Goal: Task Accomplishment & Management: Manage account settings

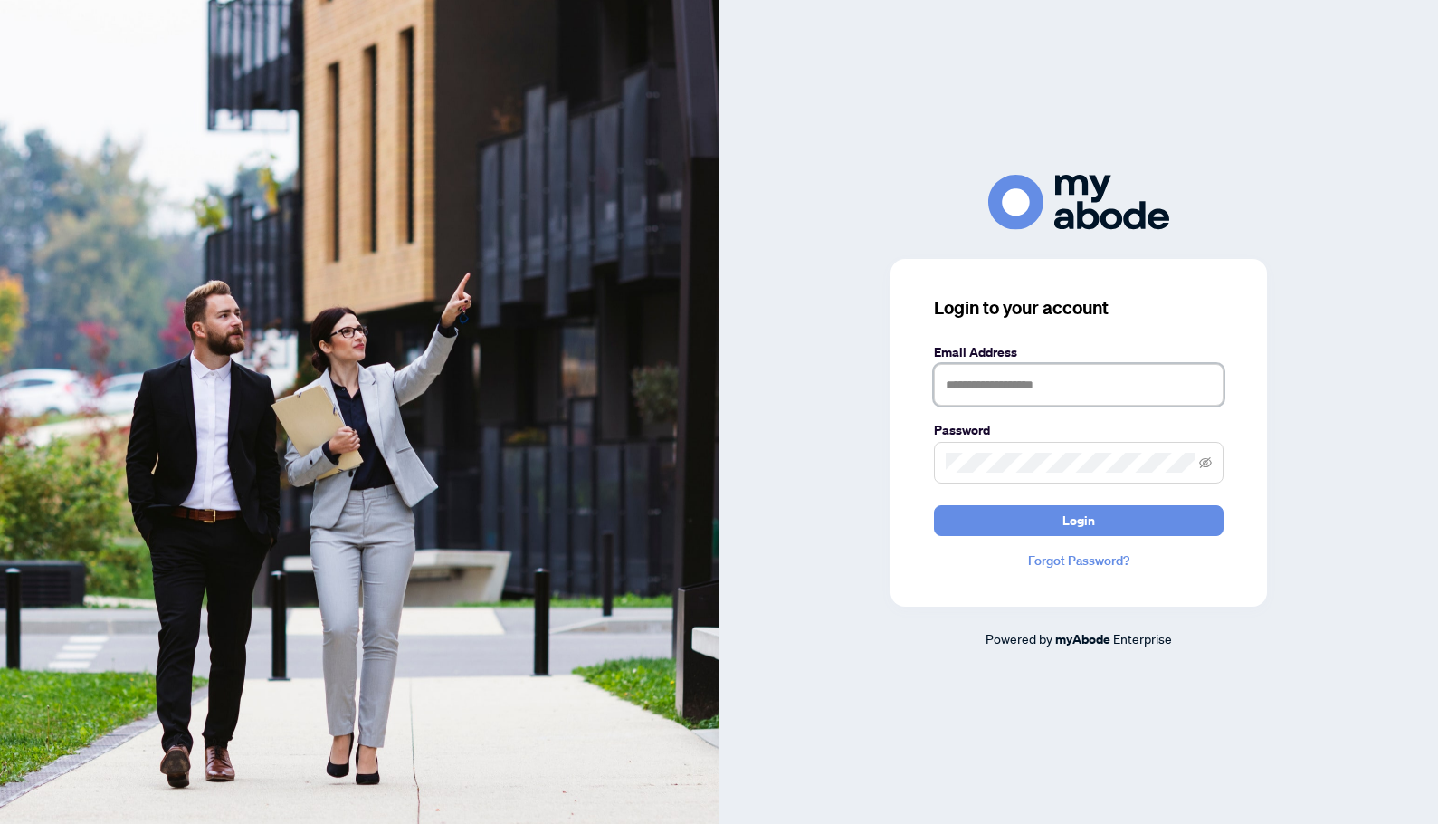
click at [1055, 387] on input "text" at bounding box center [1079, 385] width 290 height 42
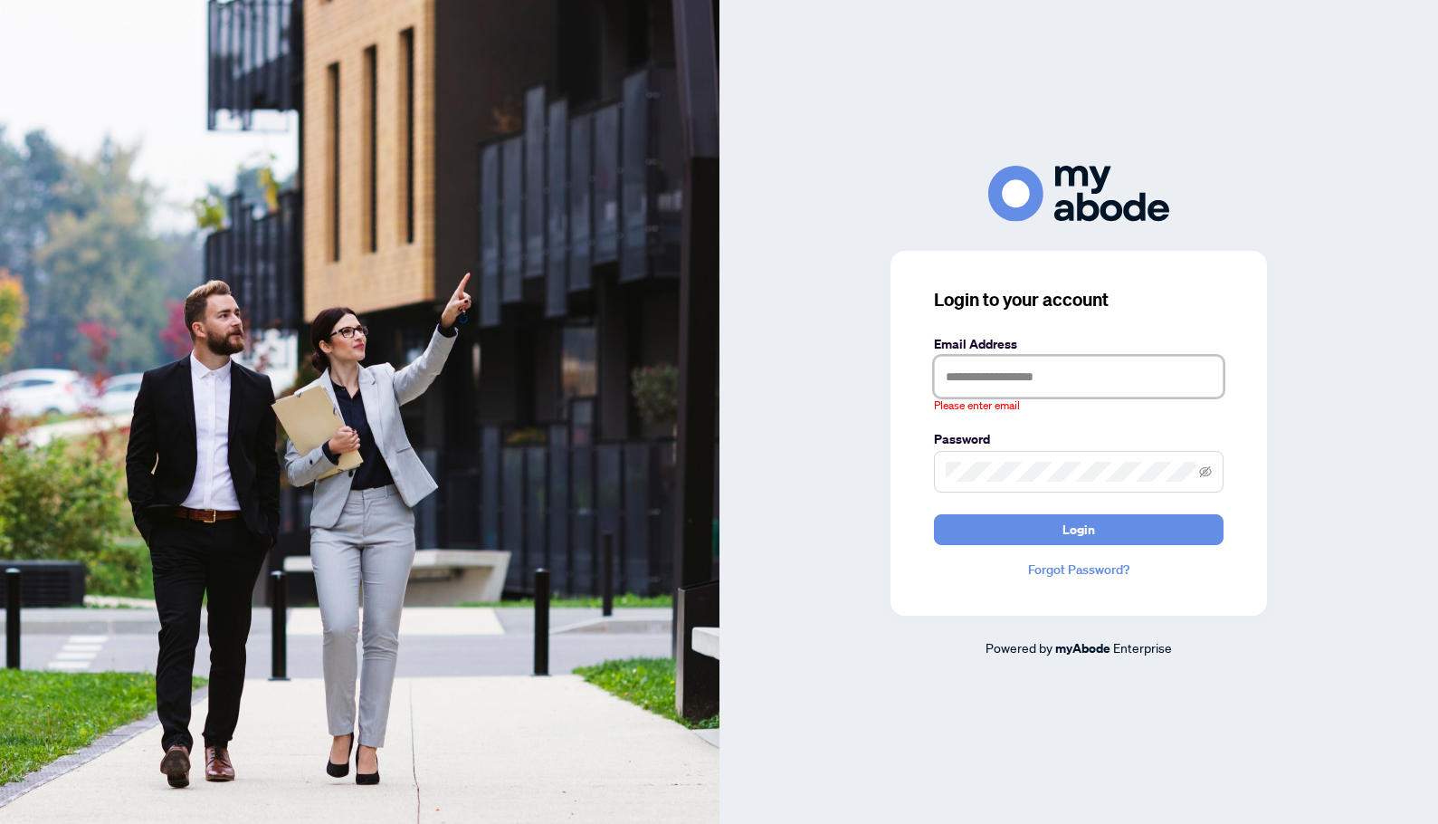
type input "**********"
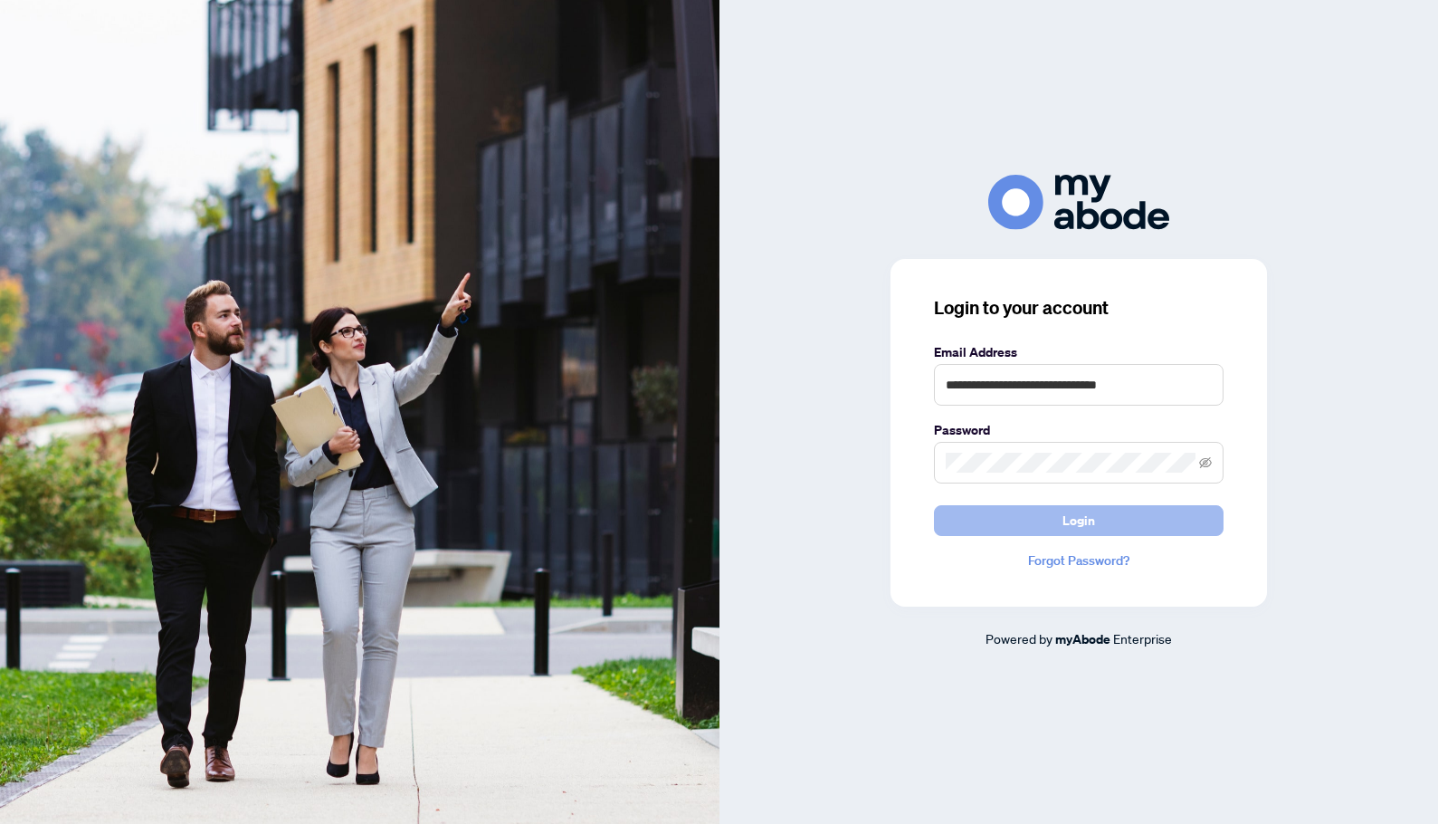
click at [1086, 522] on span "Login" at bounding box center [1078, 520] width 33 height 29
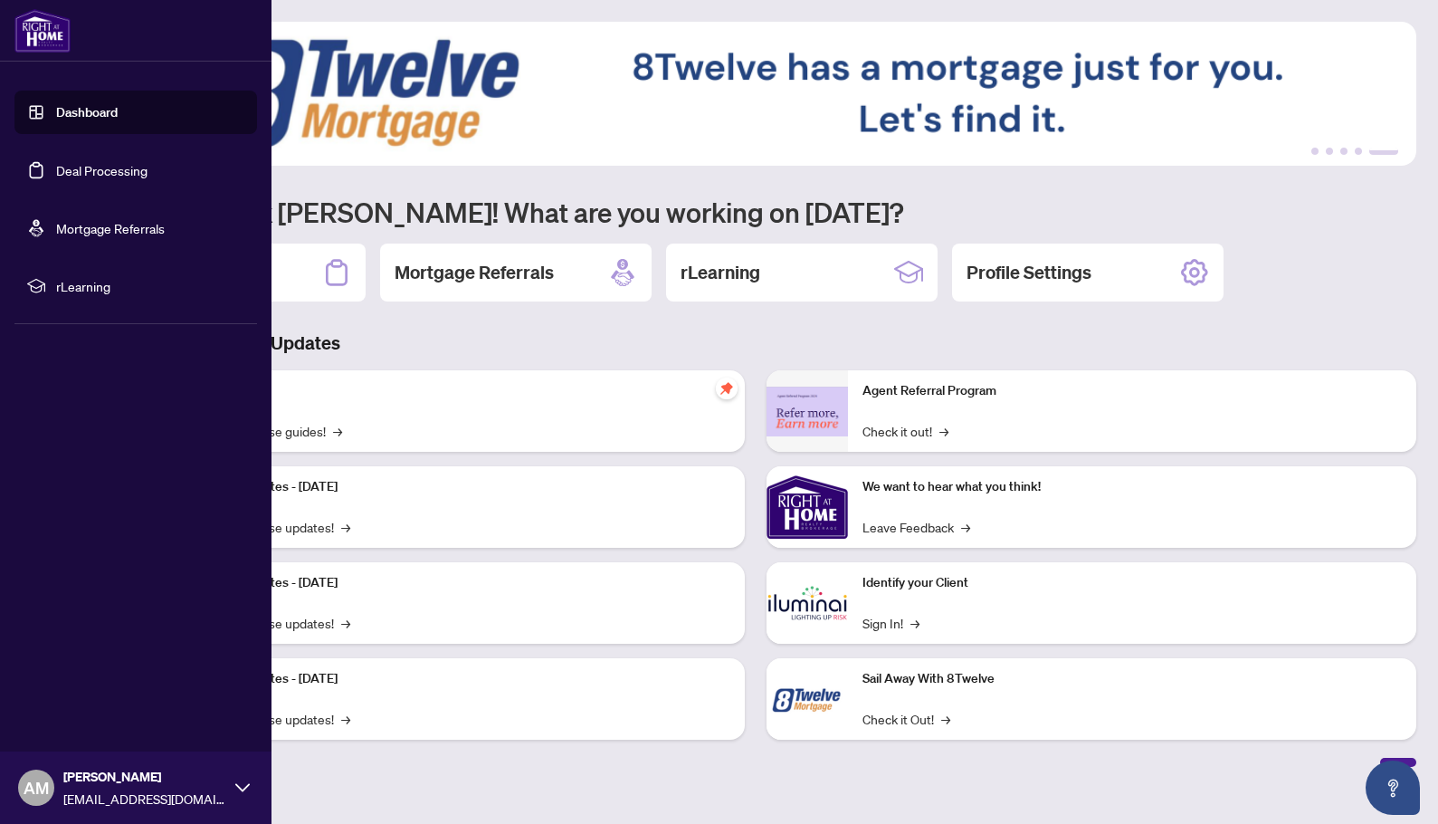
click at [74, 175] on link "Deal Processing" at bounding box center [101, 170] width 91 height 16
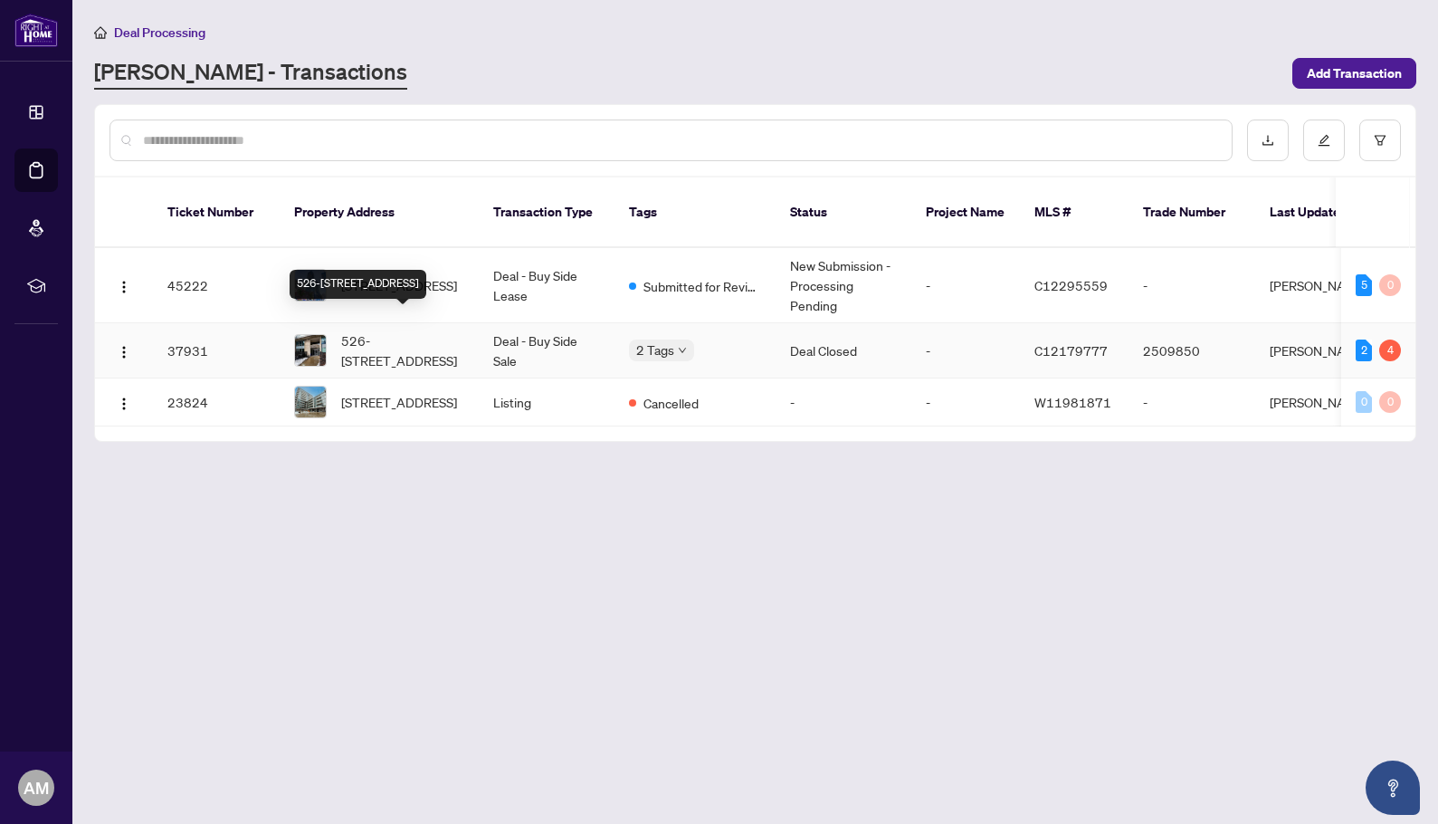
click at [406, 330] on span "526-[STREET_ADDRESS]" at bounding box center [402, 350] width 123 height 40
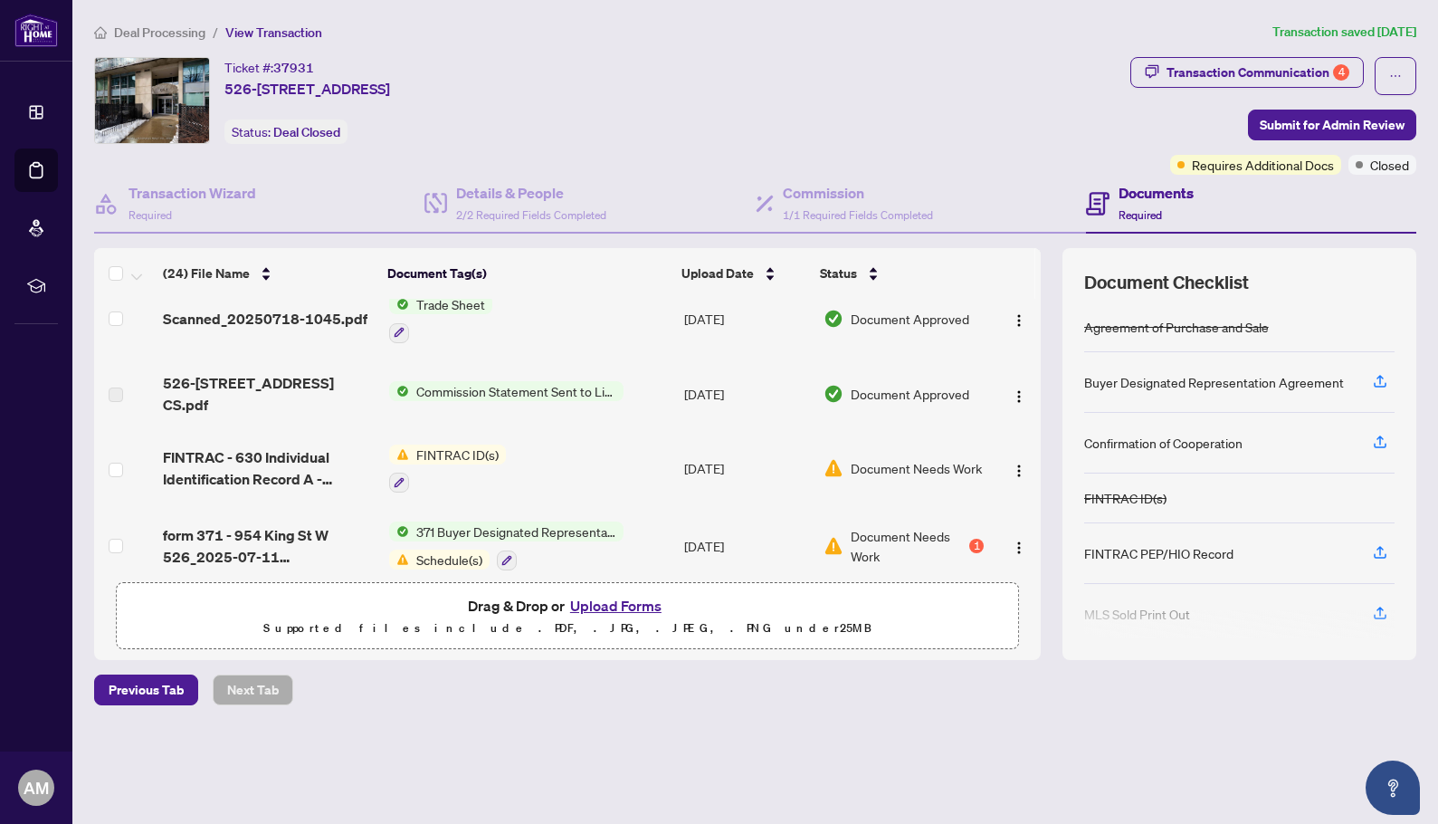
scroll to position [98, 0]
click at [970, 457] on span "Document Needs Work" at bounding box center [916, 467] width 131 height 20
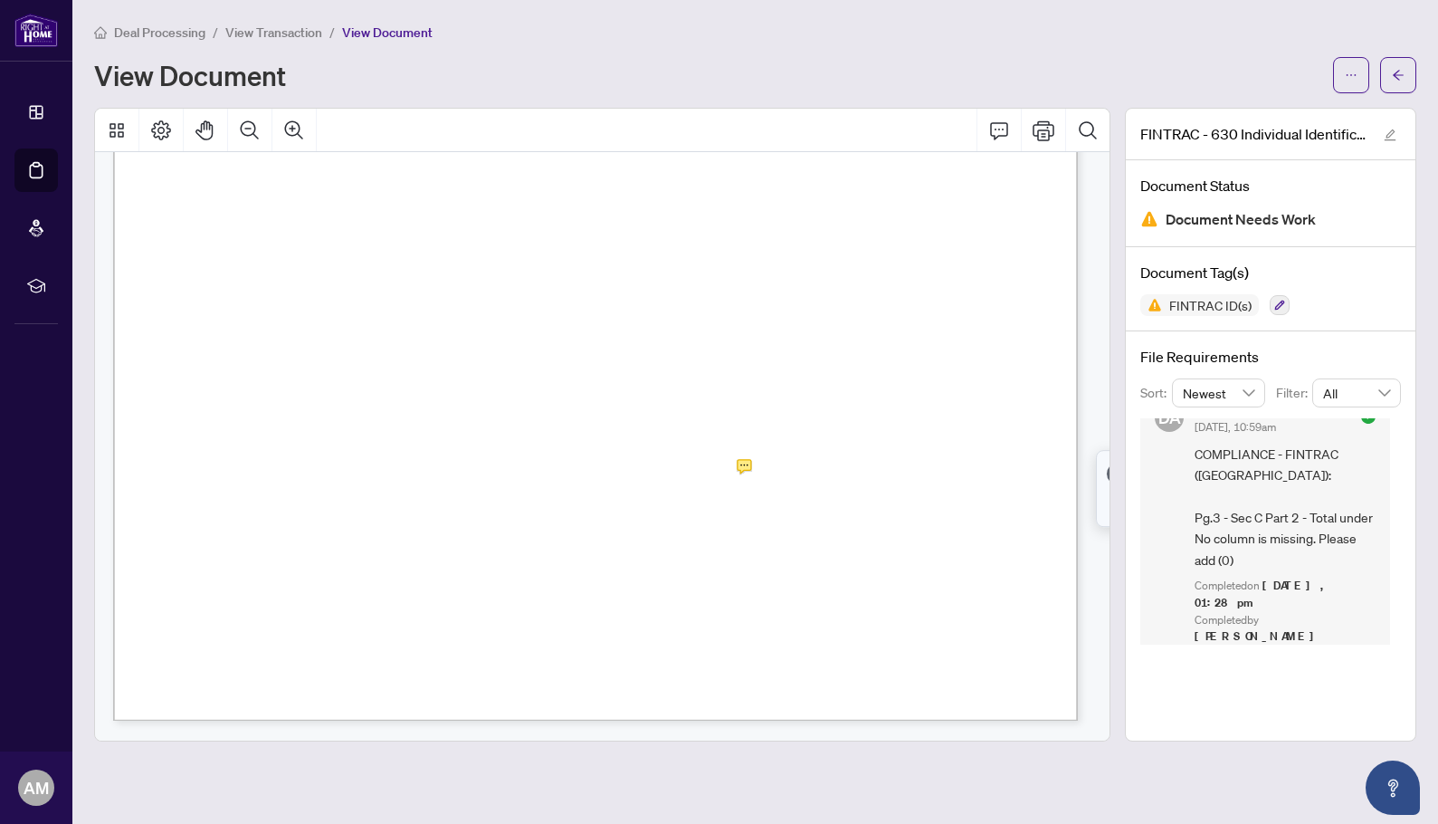
scroll to position [3262, 0]
click at [1341, 301] on div "FINTRAC ID(s)" at bounding box center [1270, 305] width 261 height 22
click at [1355, 80] on icon "ellipsis" at bounding box center [1351, 75] width 13 height 13
click at [1201, 63] on div "View Document" at bounding box center [708, 75] width 1228 height 29
click at [1405, 84] on button "button" at bounding box center [1398, 75] width 36 height 36
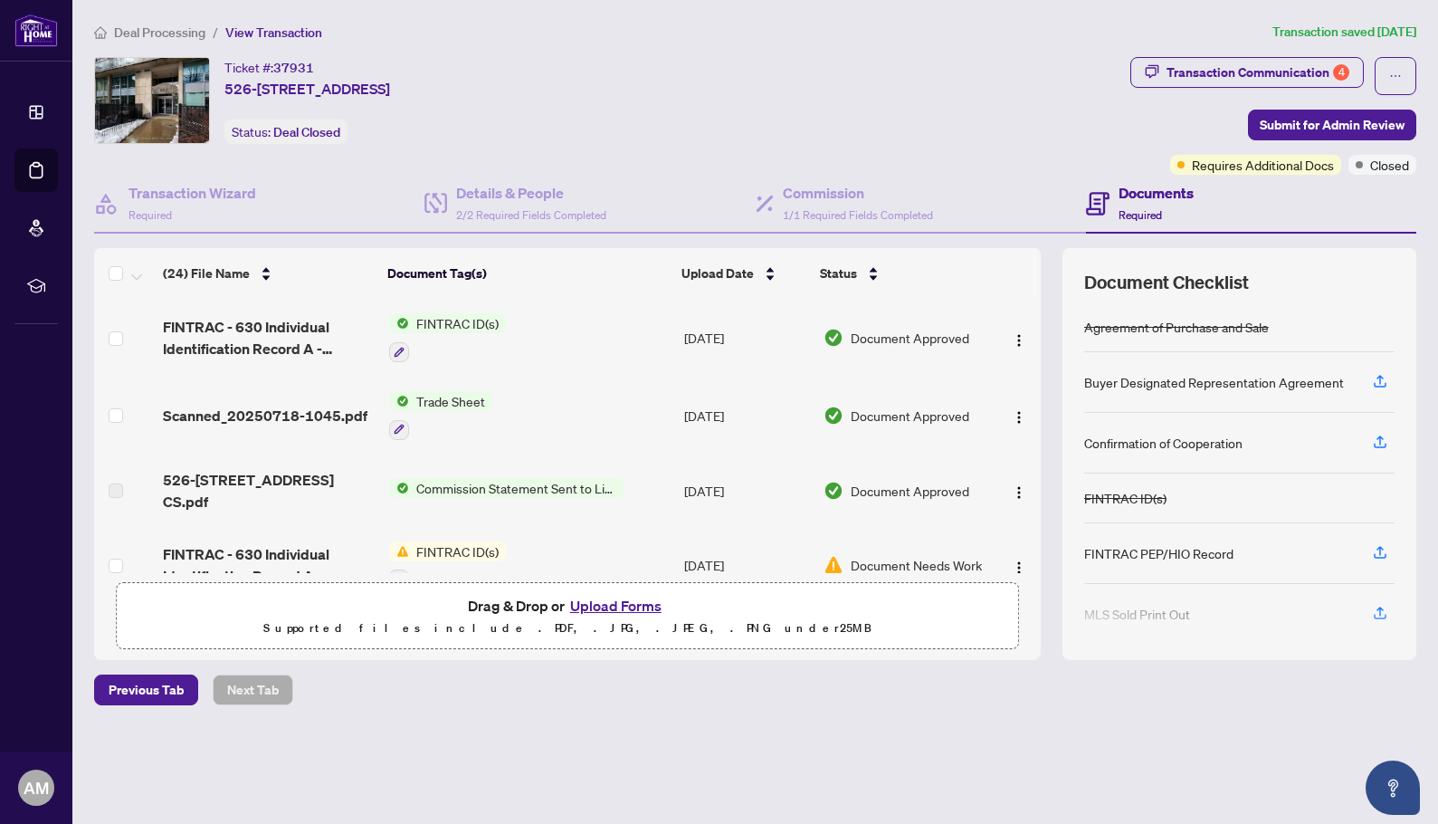
click at [433, 322] on span "FINTRAC ID(s)" at bounding box center [457, 323] width 97 height 20
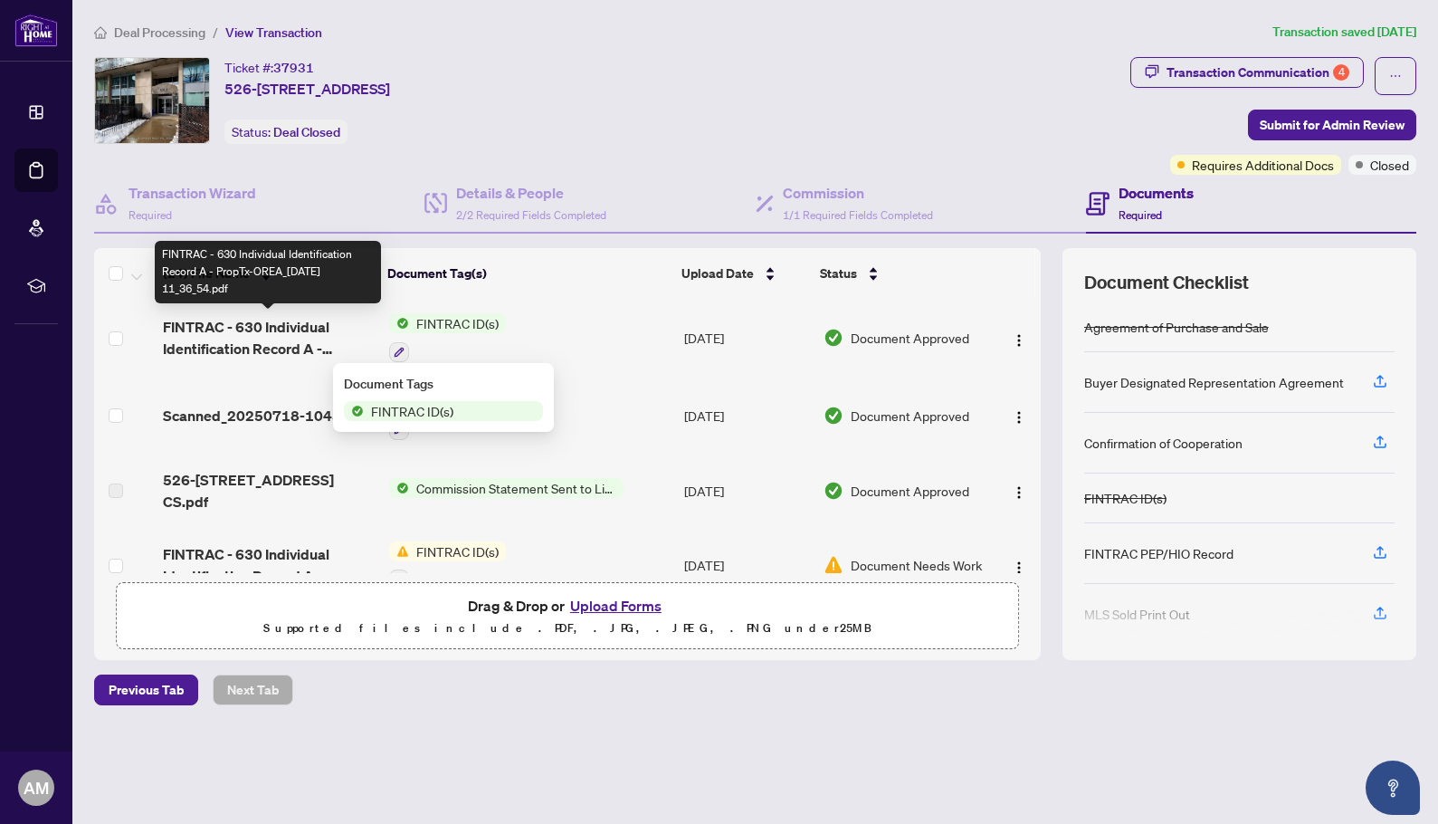
click at [259, 324] on span "FINTRAC - 630 Individual Identification Record A - PropTx-OREA_[DATE] 11_36_54.…" at bounding box center [269, 337] width 212 height 43
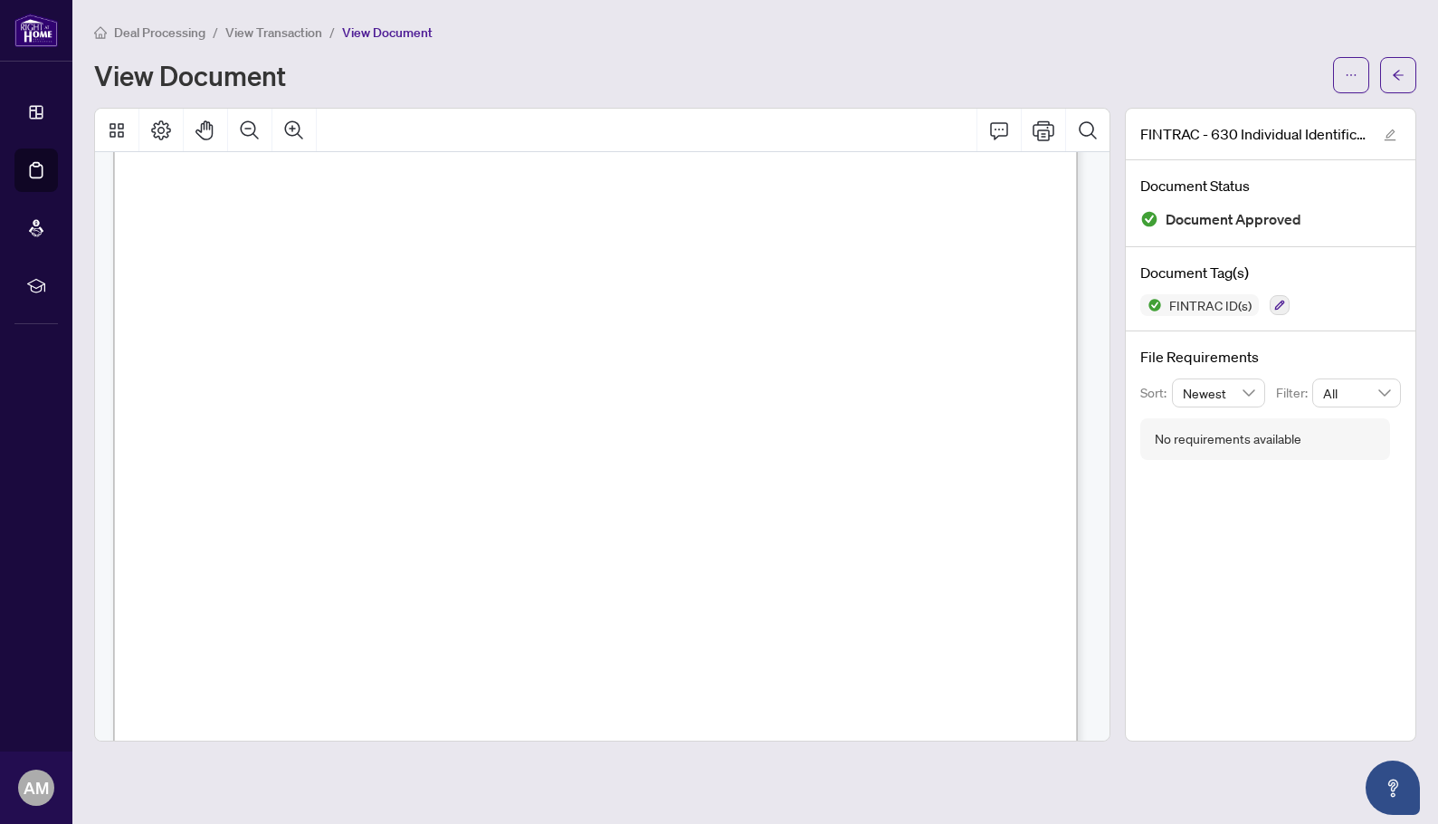
scroll to position [3215, 0]
click at [1395, 79] on icon "arrow-left" at bounding box center [1398, 75] width 13 height 13
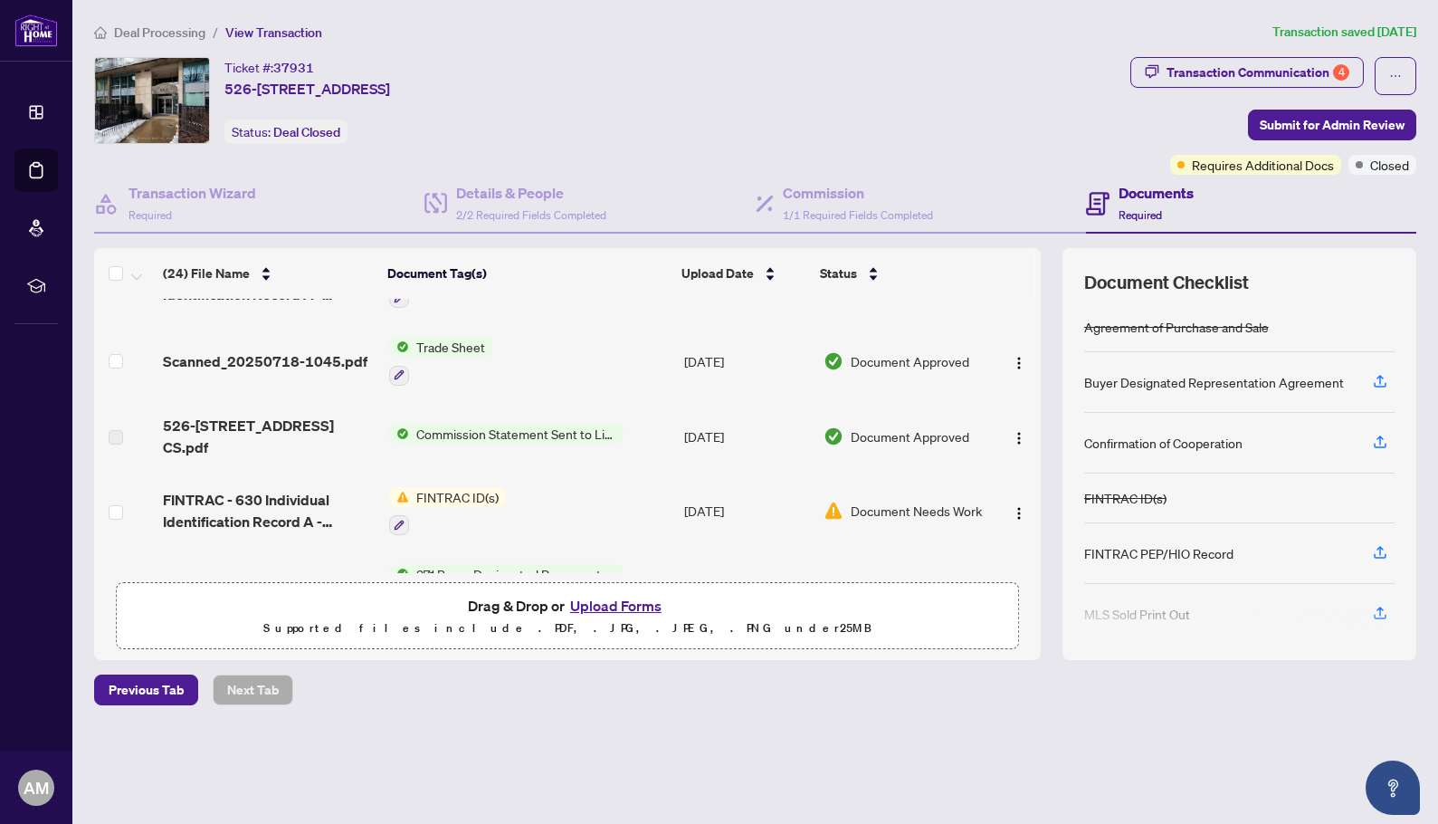
scroll to position [55, 0]
click at [467, 423] on span "Commission Statement Sent to Listing Brokerage" at bounding box center [516, 433] width 214 height 20
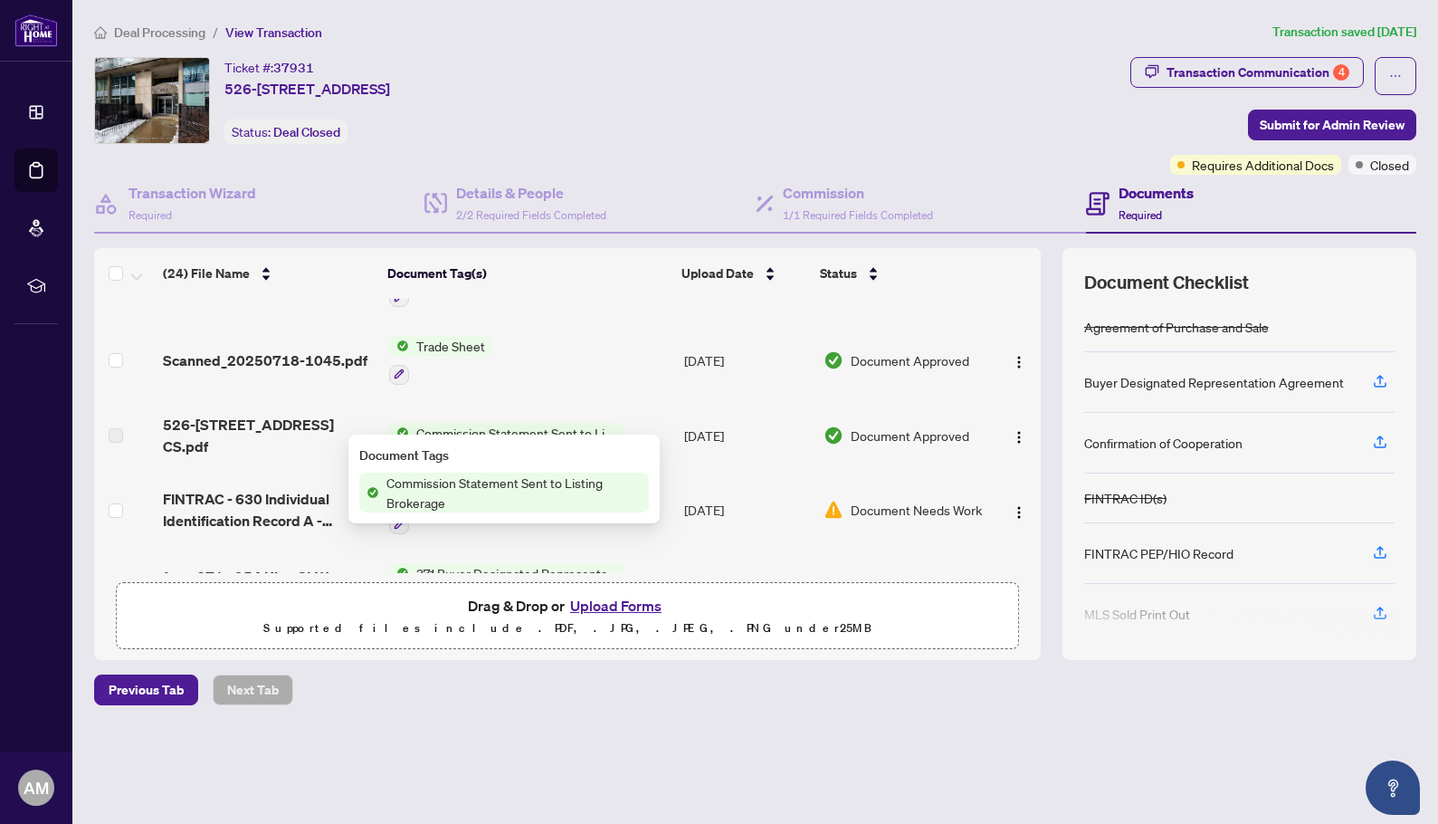
click at [423, 506] on span "Commission Statement Sent to Listing Brokerage" at bounding box center [514, 492] width 270 height 40
click at [567, 399] on td "Commission Statement Sent to Listing Brokerage" at bounding box center [530, 435] width 296 height 72
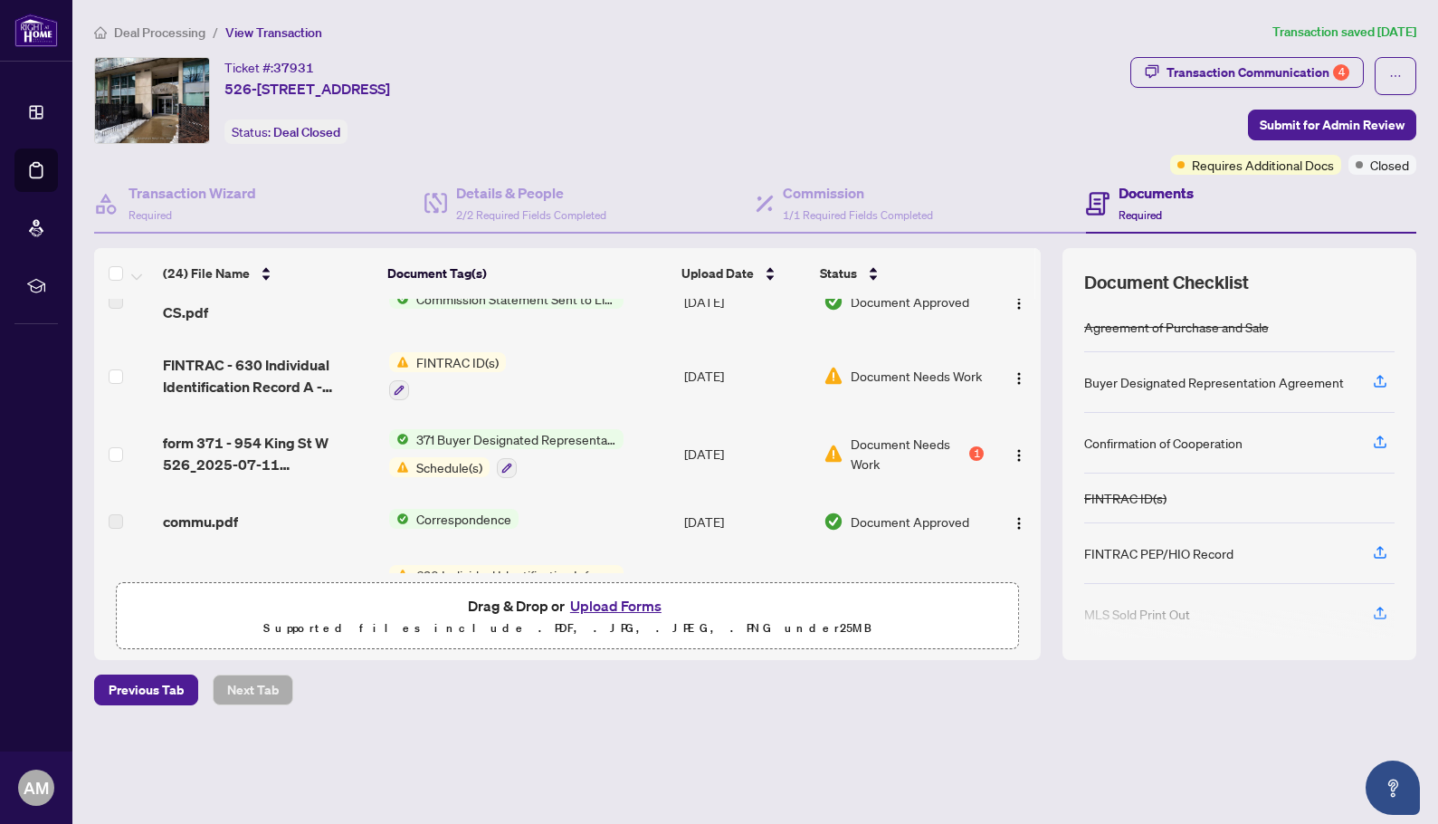
scroll to position [191, 0]
click at [976, 444] on div "1" at bounding box center [976, 451] width 14 height 14
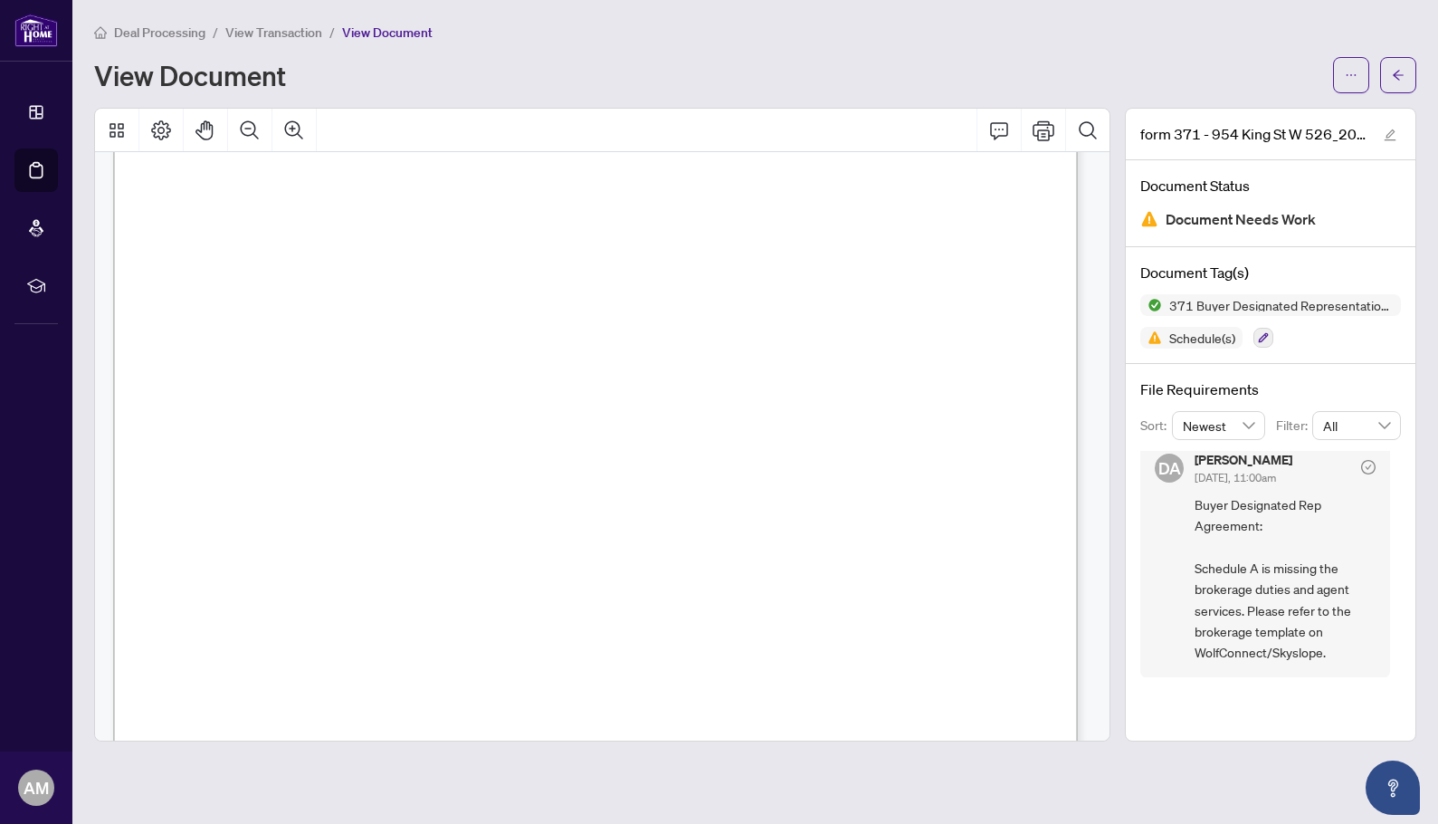
scroll to position [4537, 0]
click at [1402, 87] on span "button" at bounding box center [1398, 75] width 13 height 29
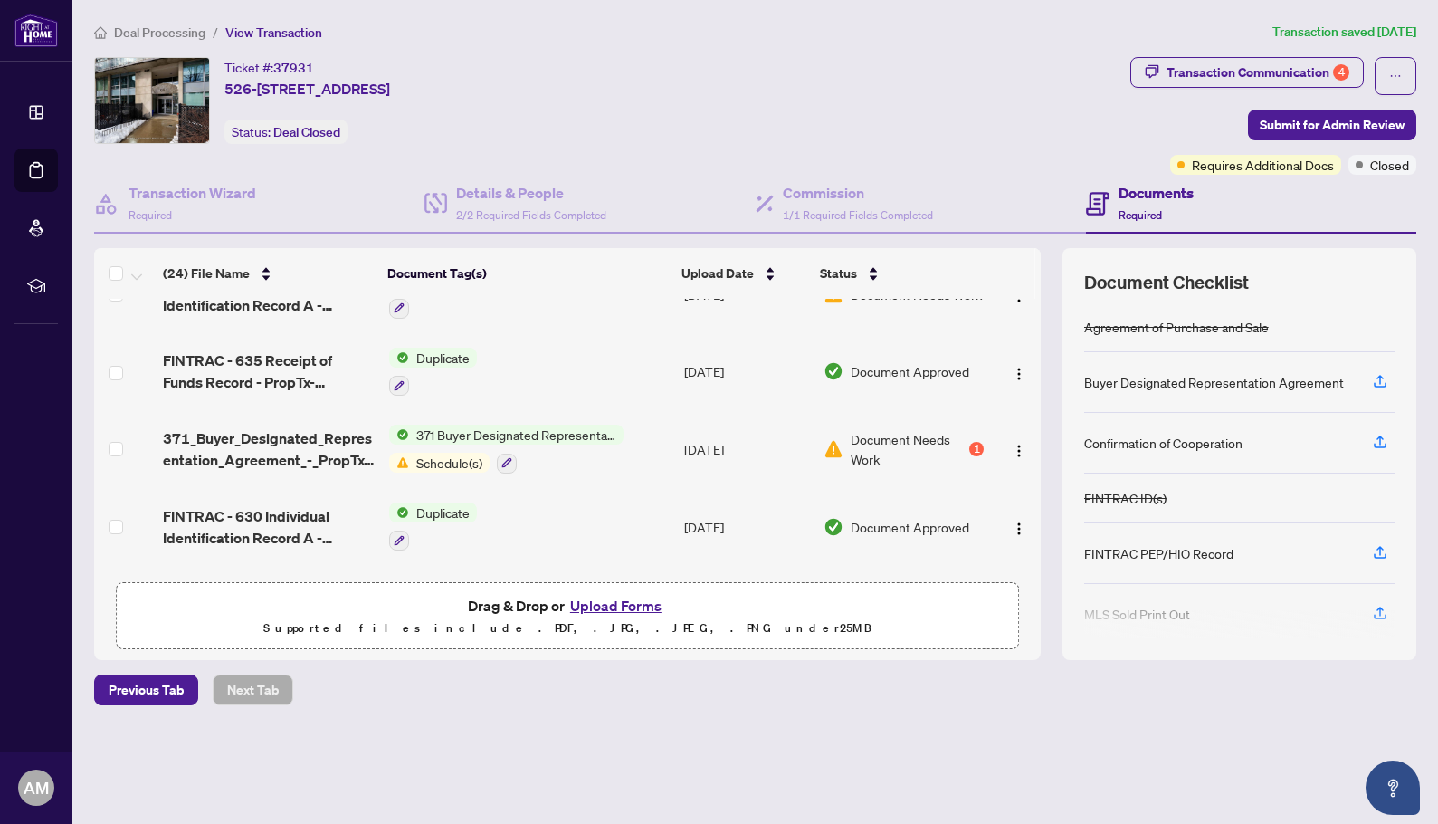
scroll to position [485, 0]
click at [974, 441] on div "1" at bounding box center [976, 448] width 14 height 14
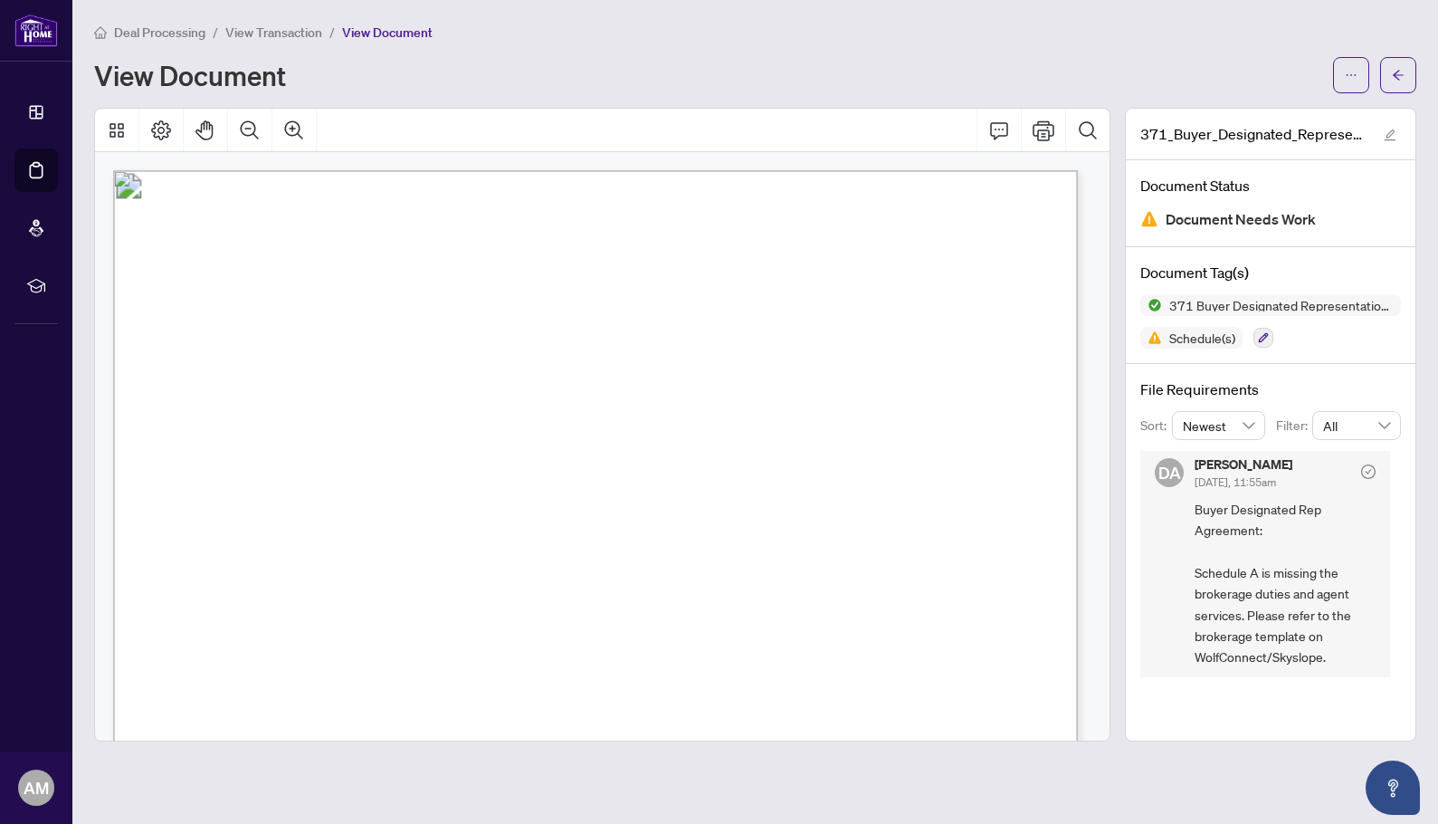
scroll to position [12, 0]
click at [1397, 74] on icon "arrow-left" at bounding box center [1398, 75] width 13 height 13
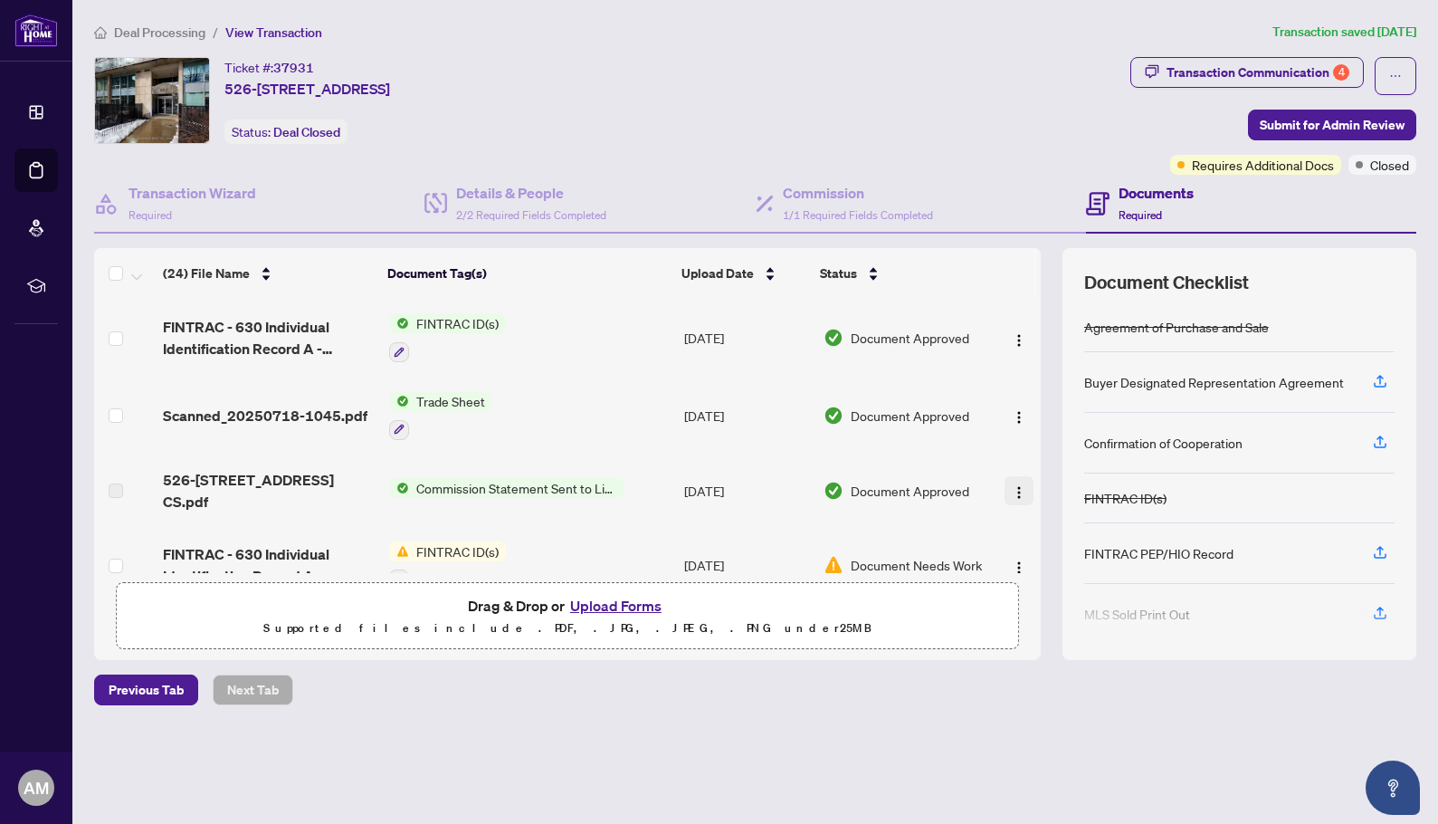
click at [1012, 485] on img "button" at bounding box center [1019, 492] width 14 height 14
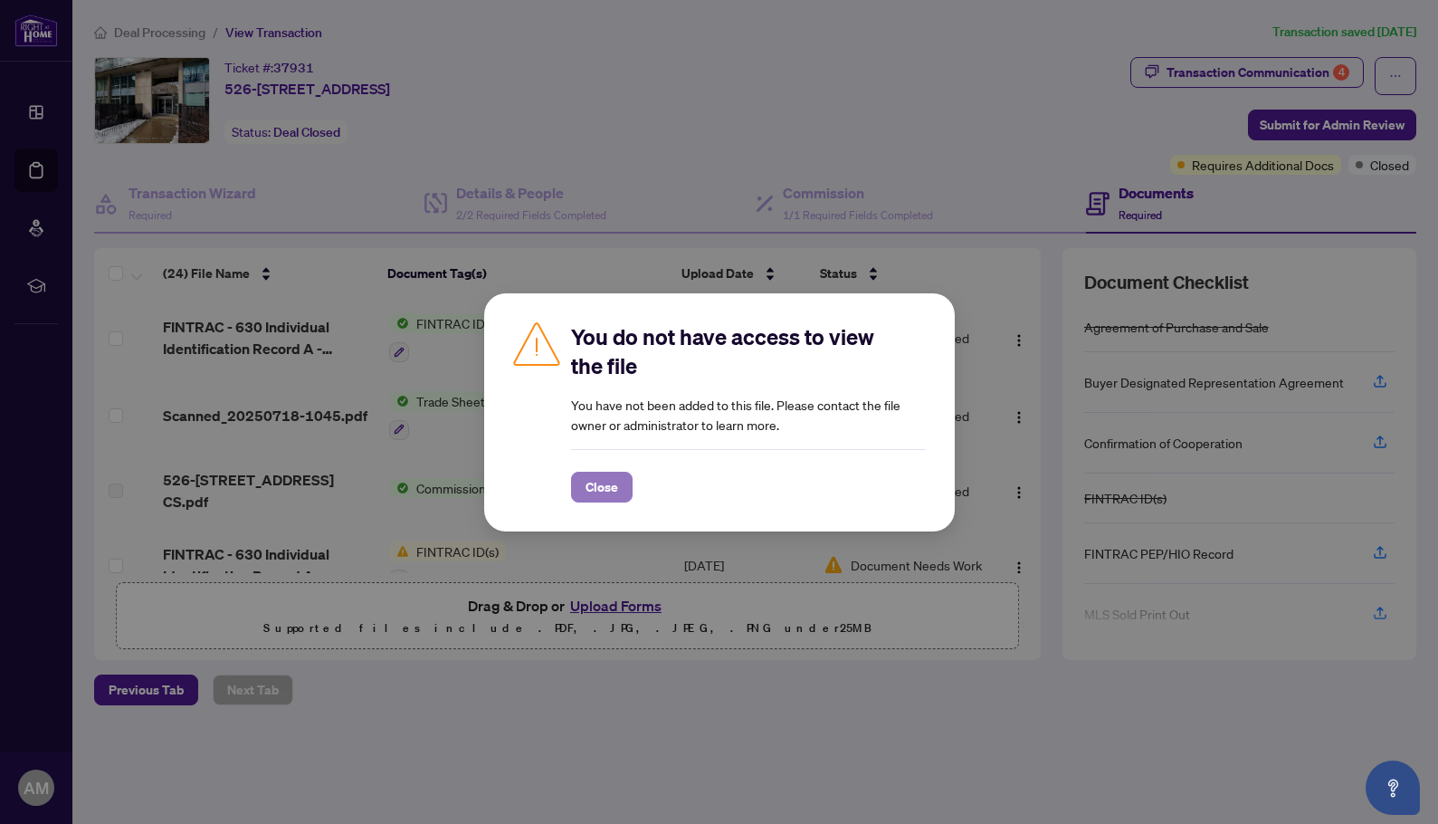
click at [601, 482] on span "Close" at bounding box center [602, 486] width 33 height 29
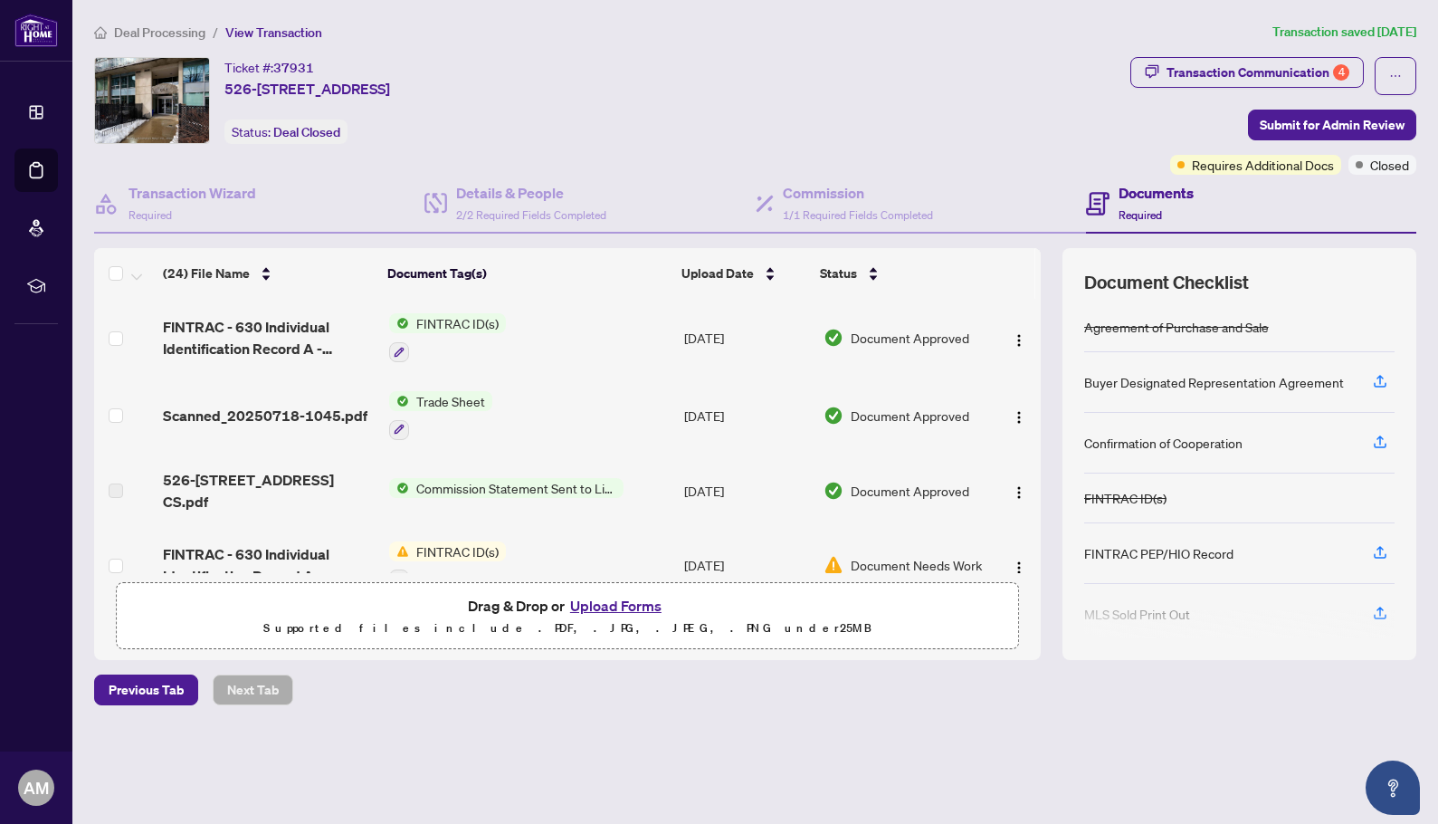
click at [548, 478] on span "Commission Statement Sent to Listing Brokerage" at bounding box center [516, 488] width 214 height 20
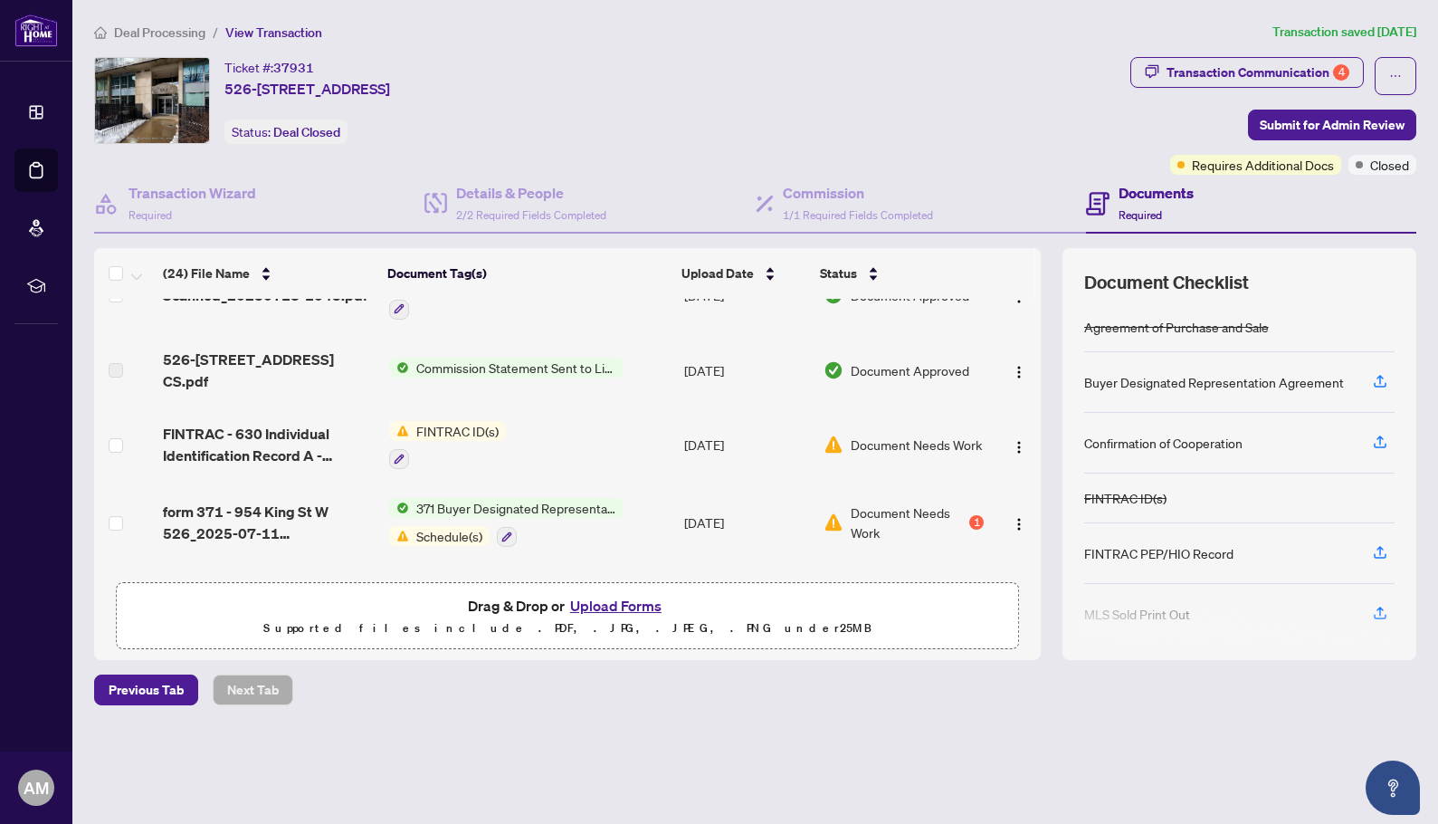
scroll to position [122, 0]
click at [1018, 363] on img "button" at bounding box center [1019, 370] width 14 height 14
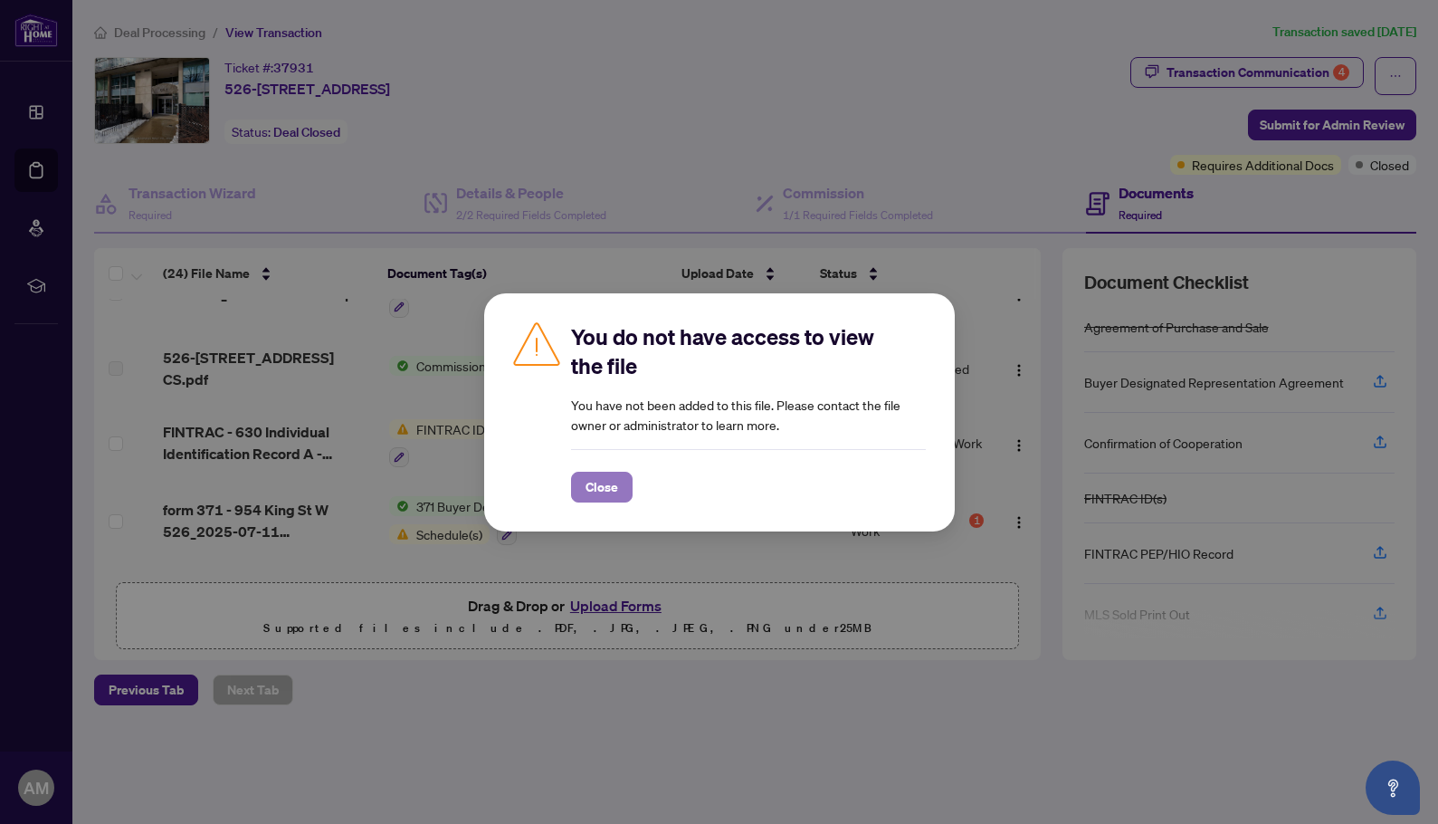
click at [604, 490] on span "Close" at bounding box center [602, 486] width 33 height 29
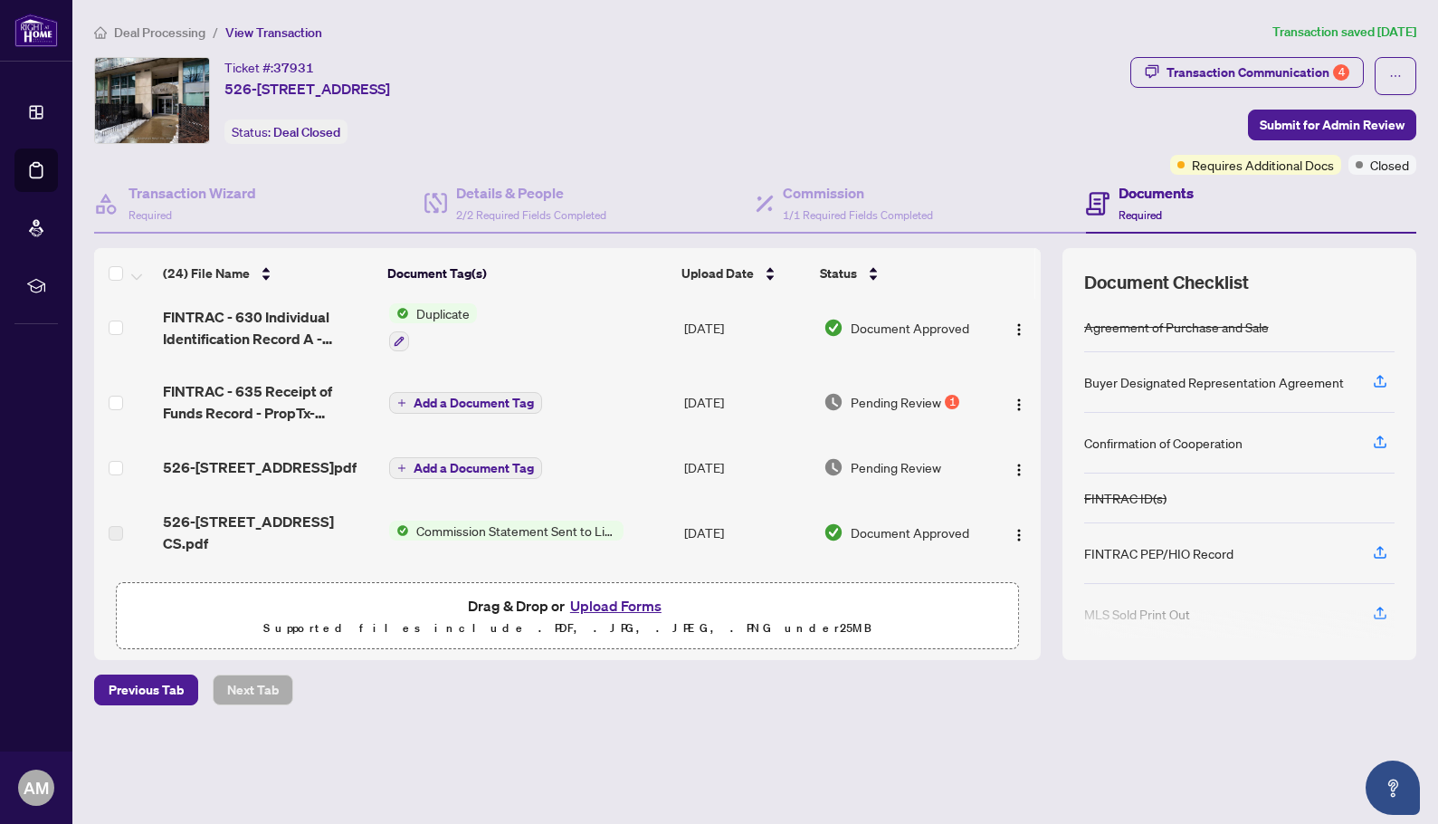
scroll to position [697, 0]
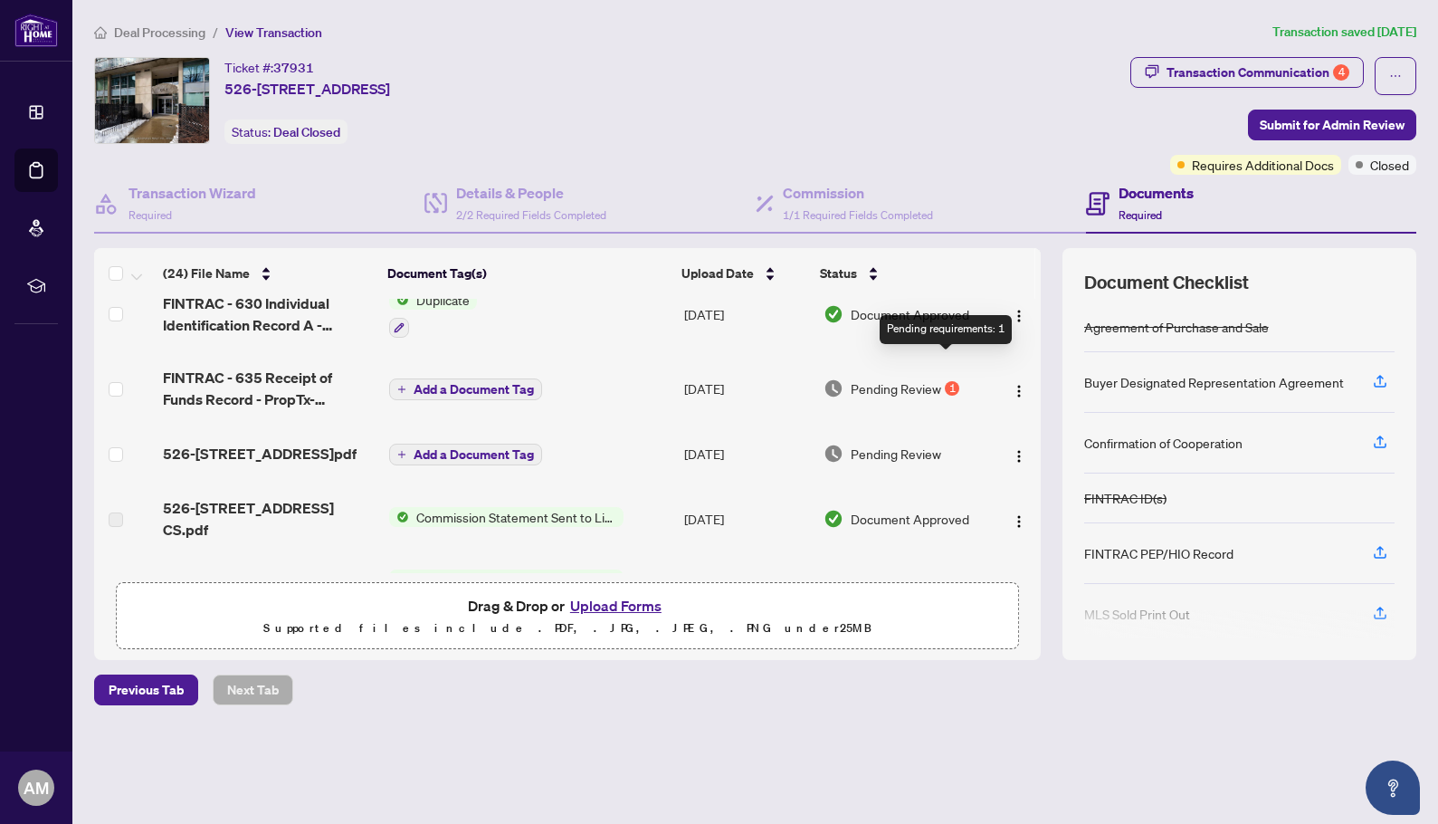
click at [945, 381] on div "1" at bounding box center [952, 388] width 14 height 14
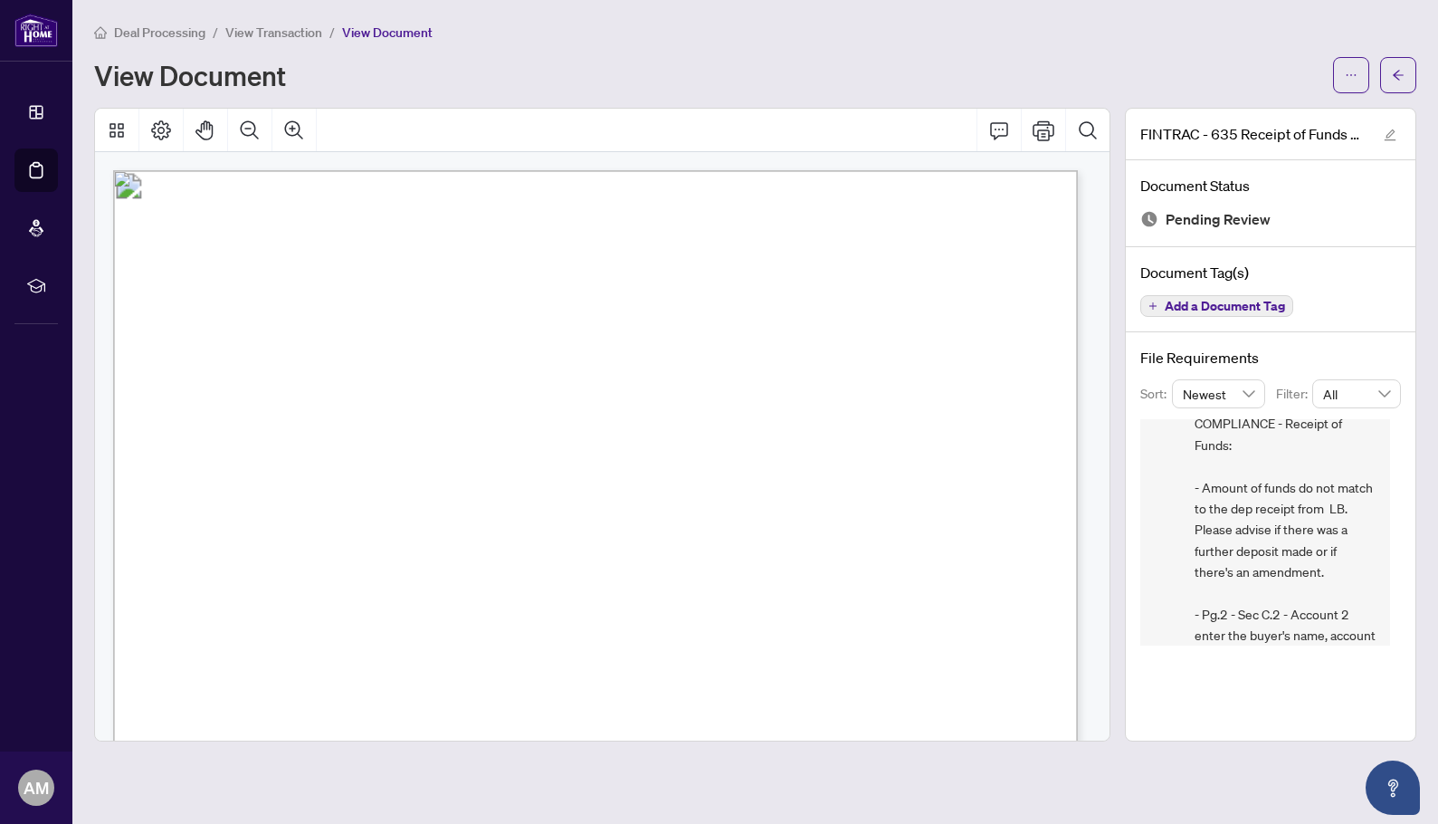
scroll to position [118, 0]
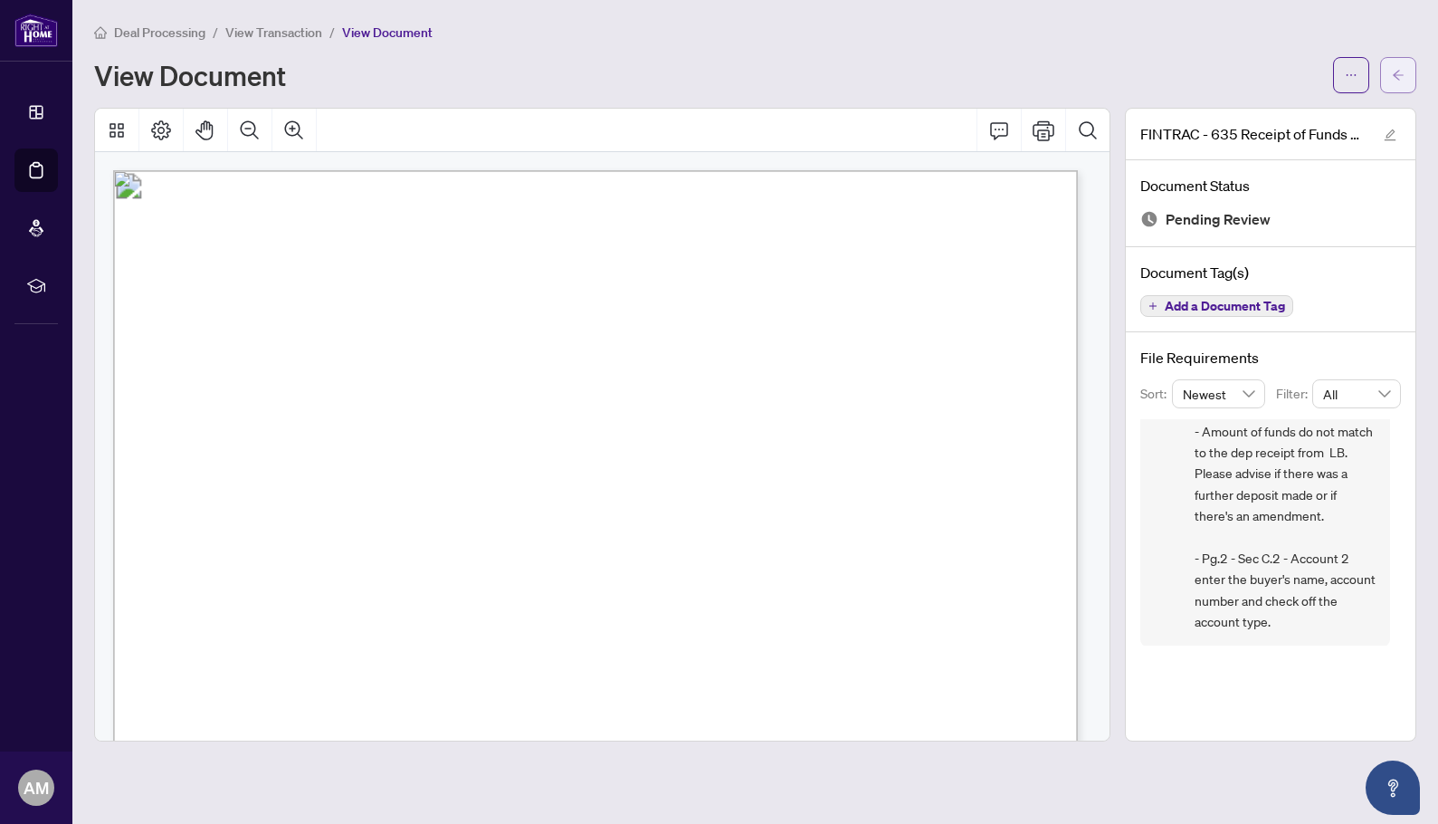
click at [1390, 81] on button "button" at bounding box center [1398, 75] width 36 height 36
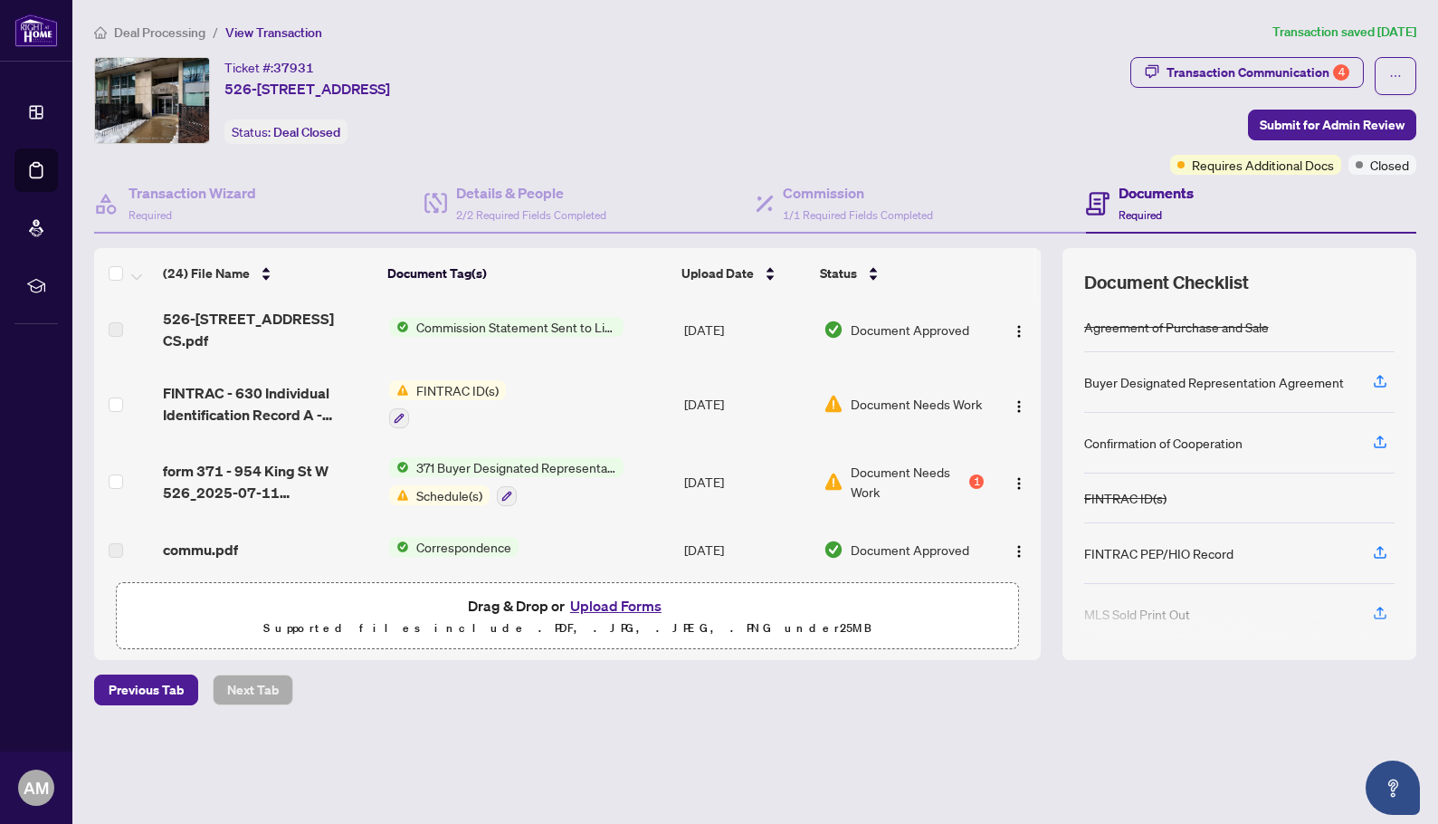
scroll to position [162, 0]
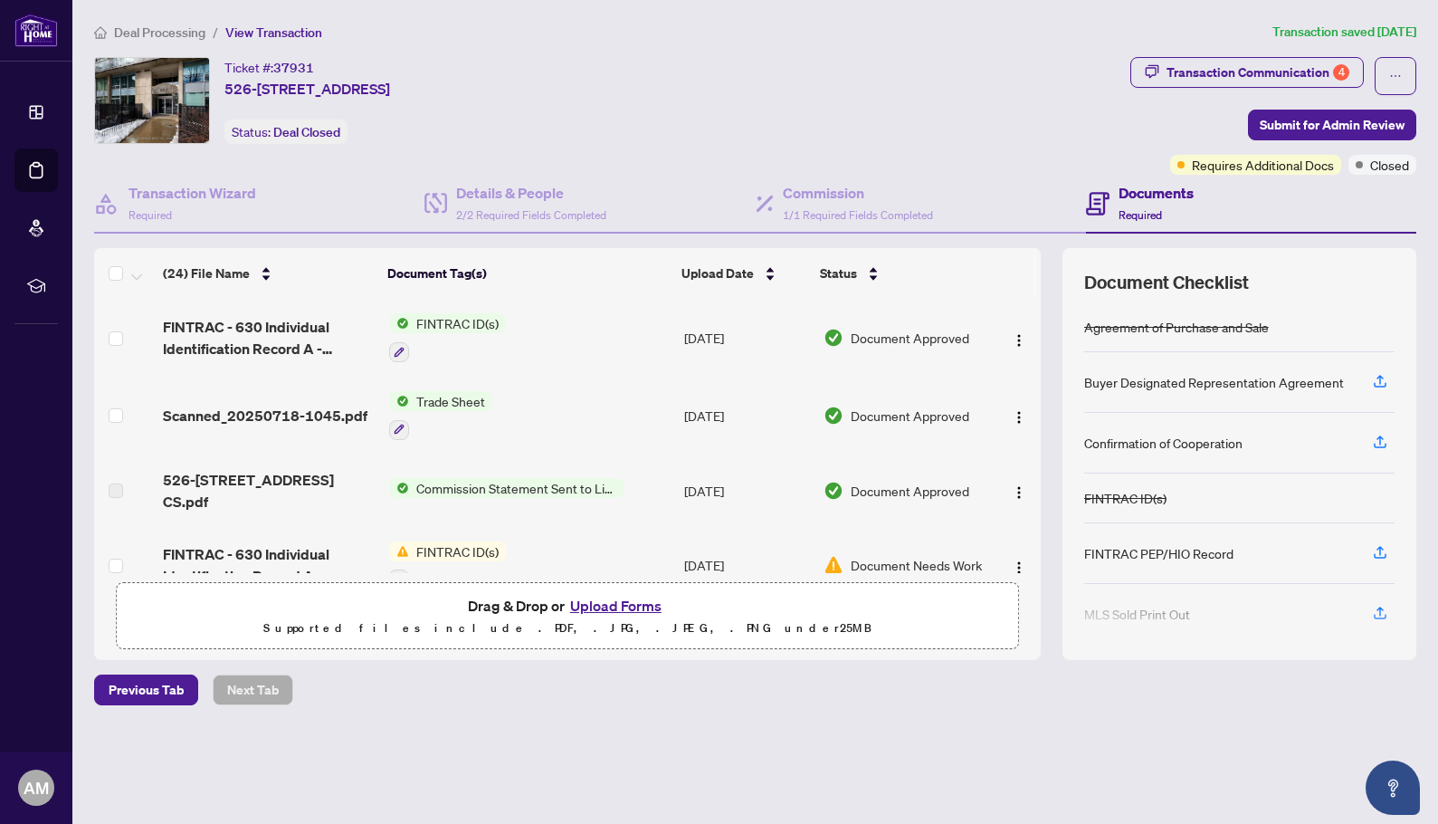
click at [1146, 203] on div "Documents Required" at bounding box center [1156, 203] width 75 height 43
click at [1277, 65] on div "Transaction Communication 4" at bounding box center [1258, 72] width 183 height 29
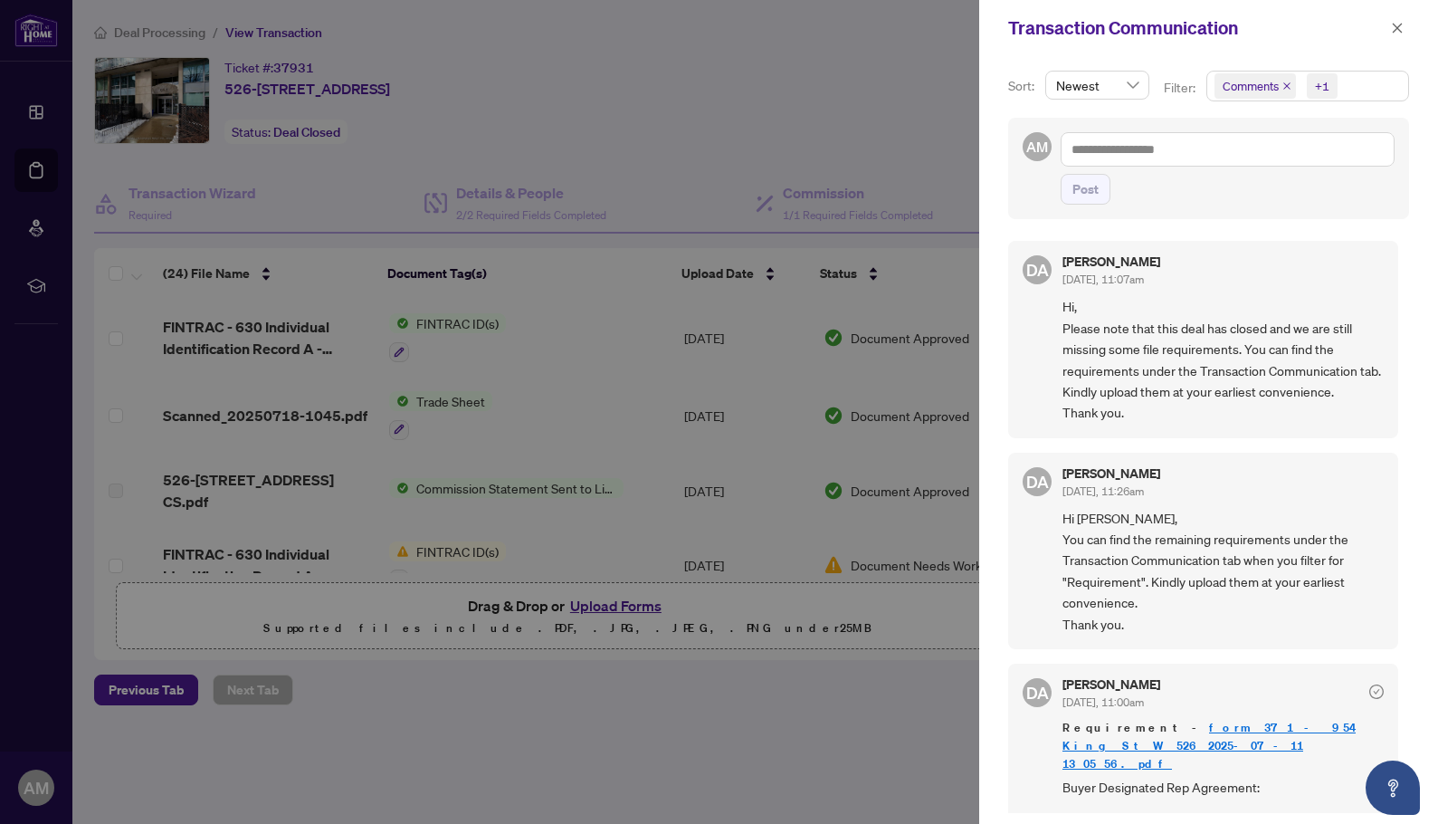
click at [873, 137] on div at bounding box center [719, 412] width 1438 height 824
